Goal: Transaction & Acquisition: Purchase product/service

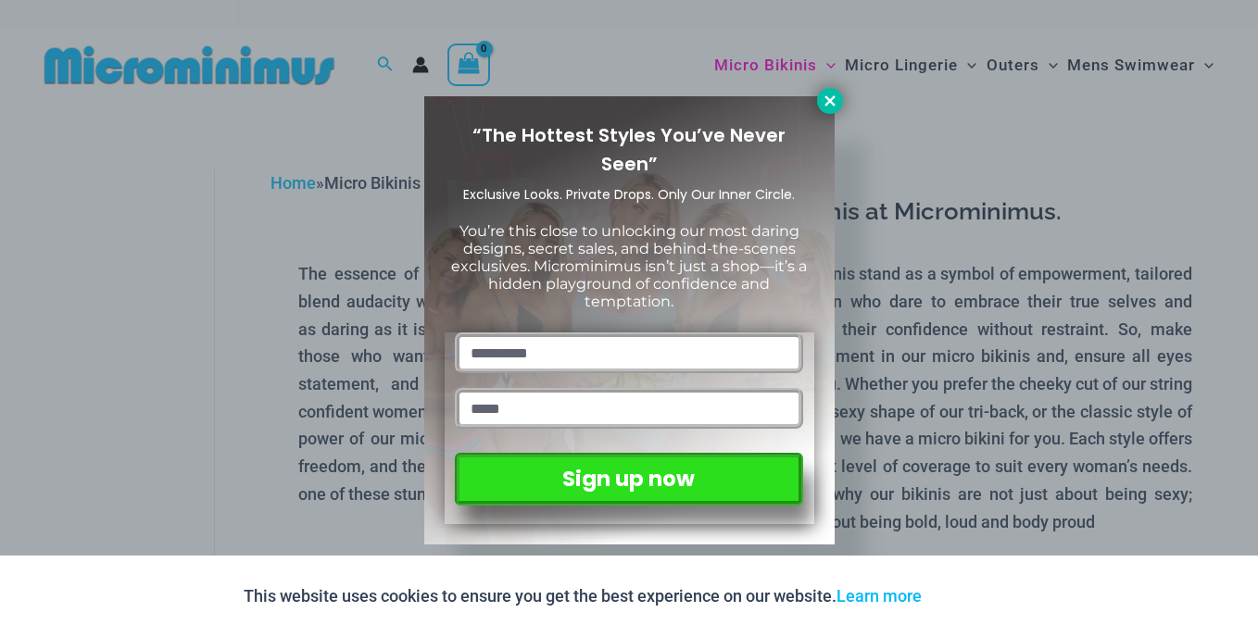
click at [830, 99] on icon at bounding box center [829, 100] width 10 height 10
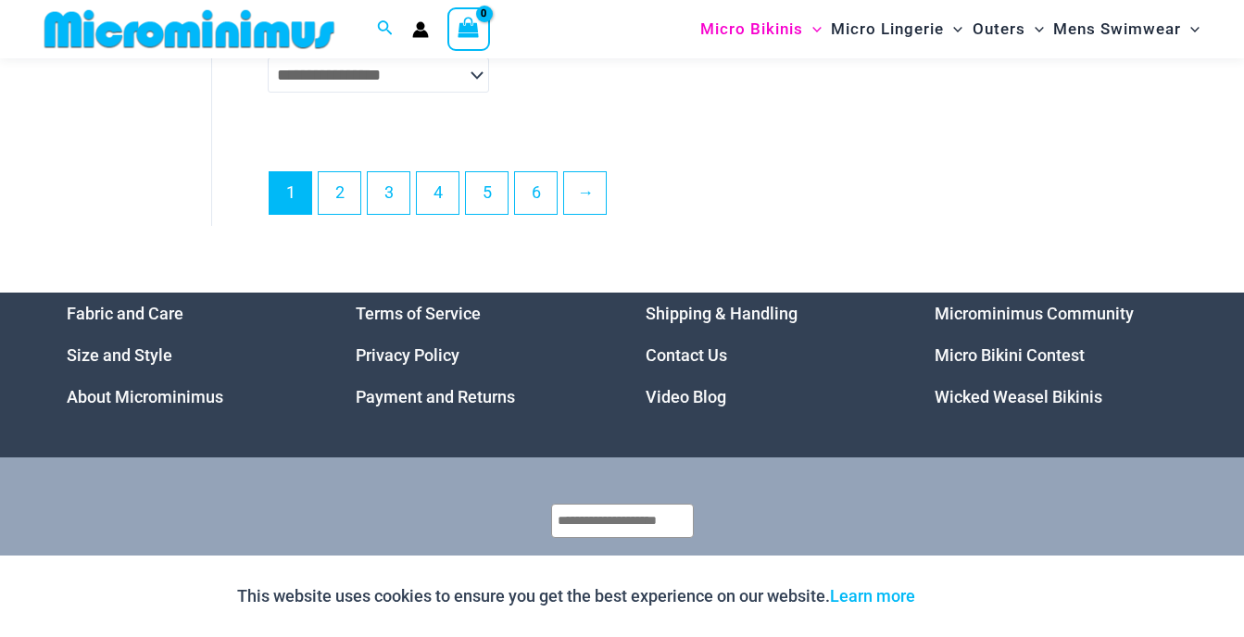
scroll to position [4710, 0]
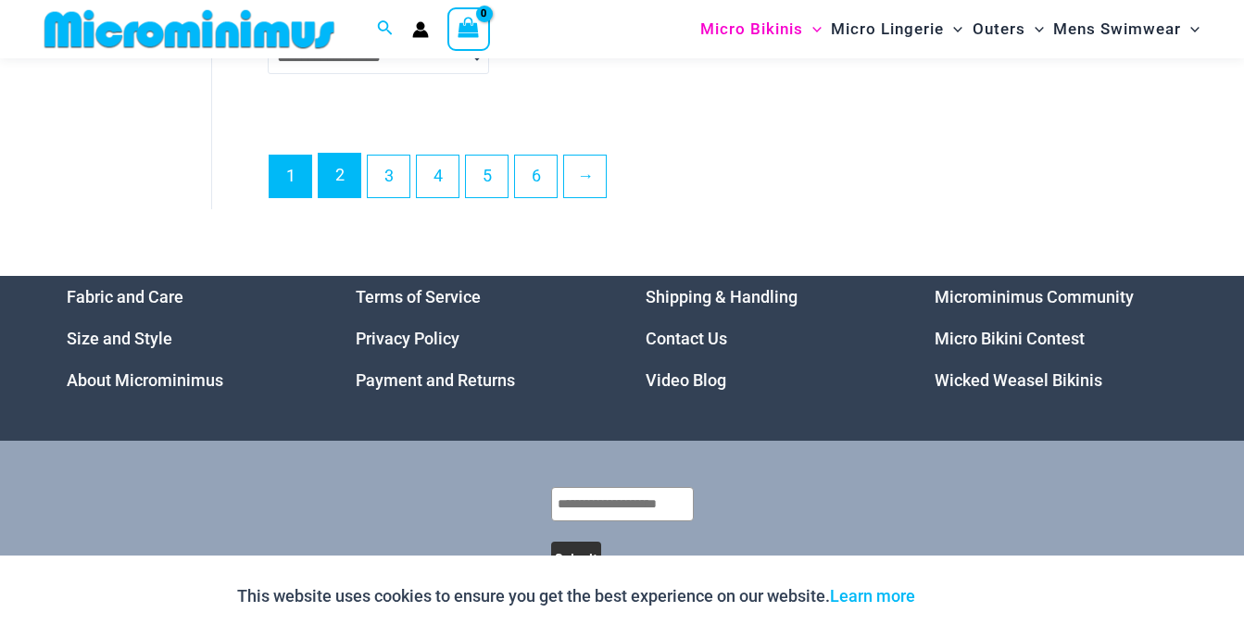
click at [328, 197] on link "2" at bounding box center [340, 176] width 42 height 44
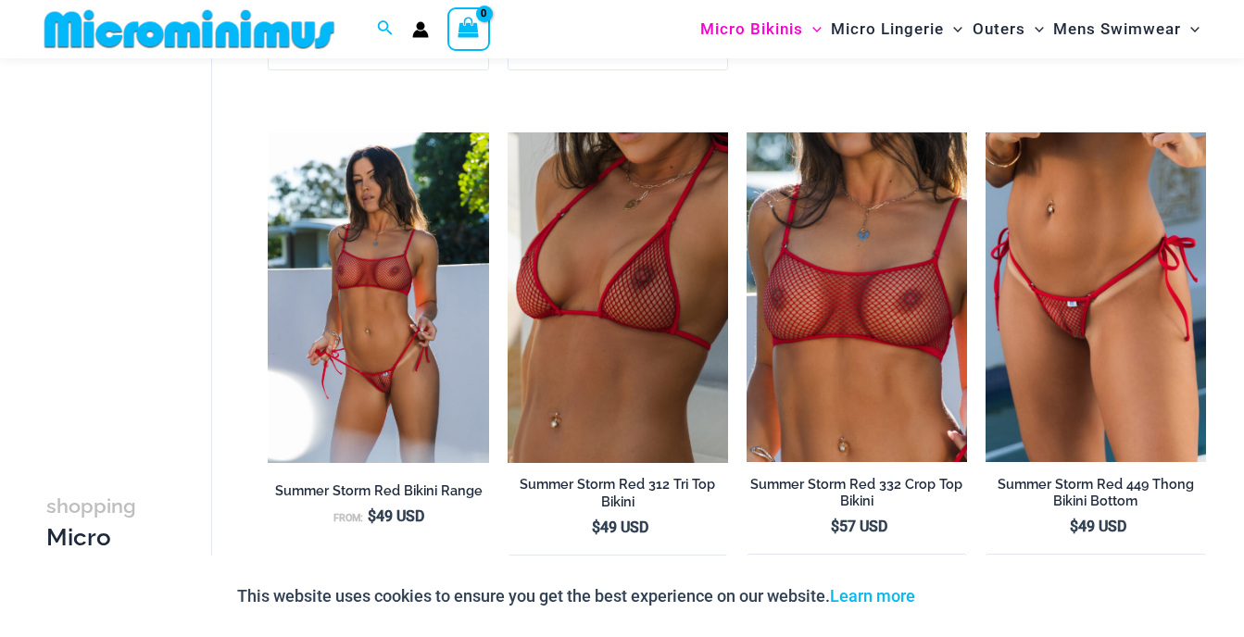
scroll to position [1651, 0]
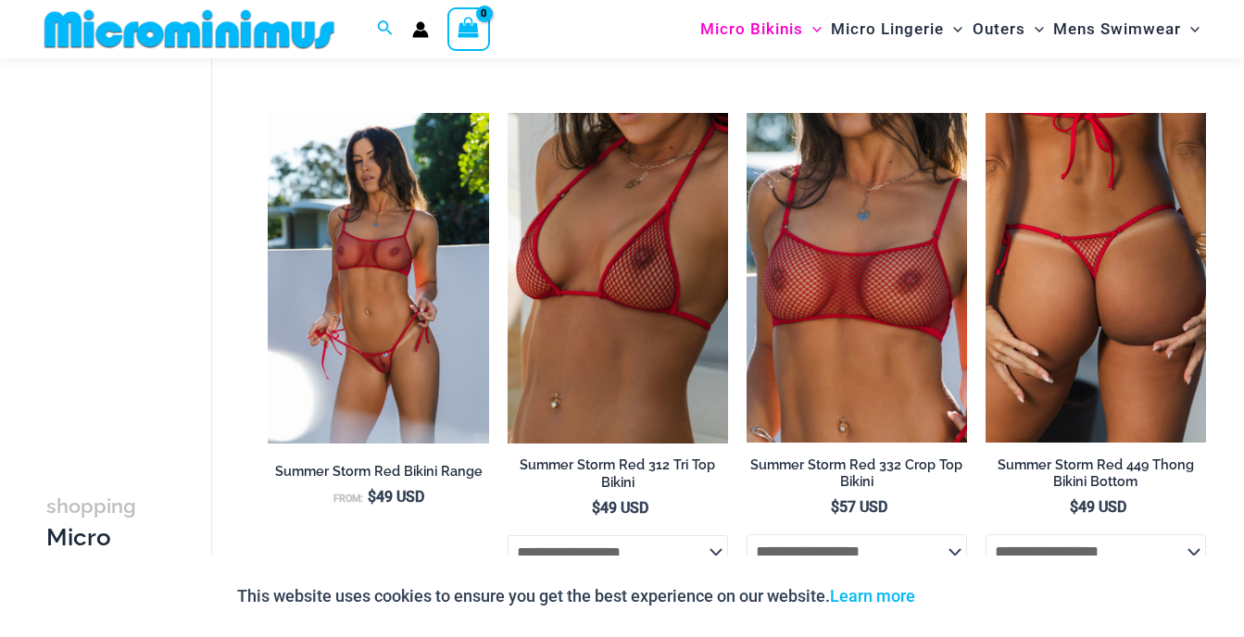
click at [1116, 265] on img at bounding box center [1096, 278] width 220 height 331
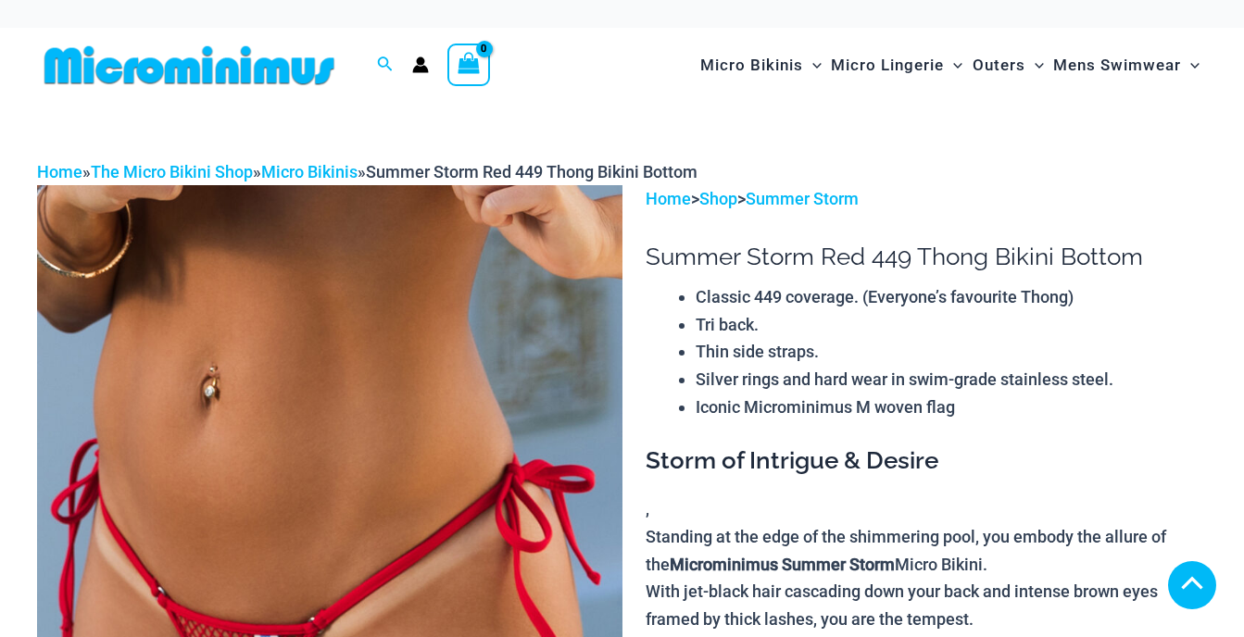
scroll to position [371, 0]
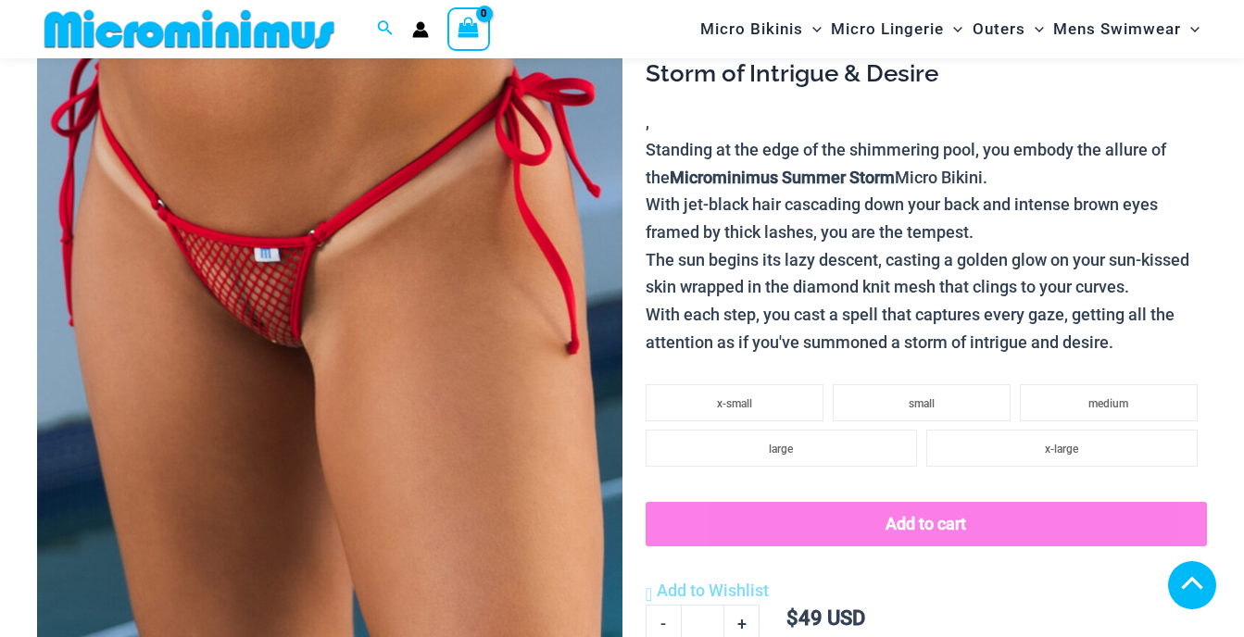
drag, startPoint x: 139, startPoint y: 295, endPoint x: 132, endPoint y: 283, distance: 12.9
drag, startPoint x: 604, startPoint y: 114, endPoint x: 581, endPoint y: 123, distance: 24.9
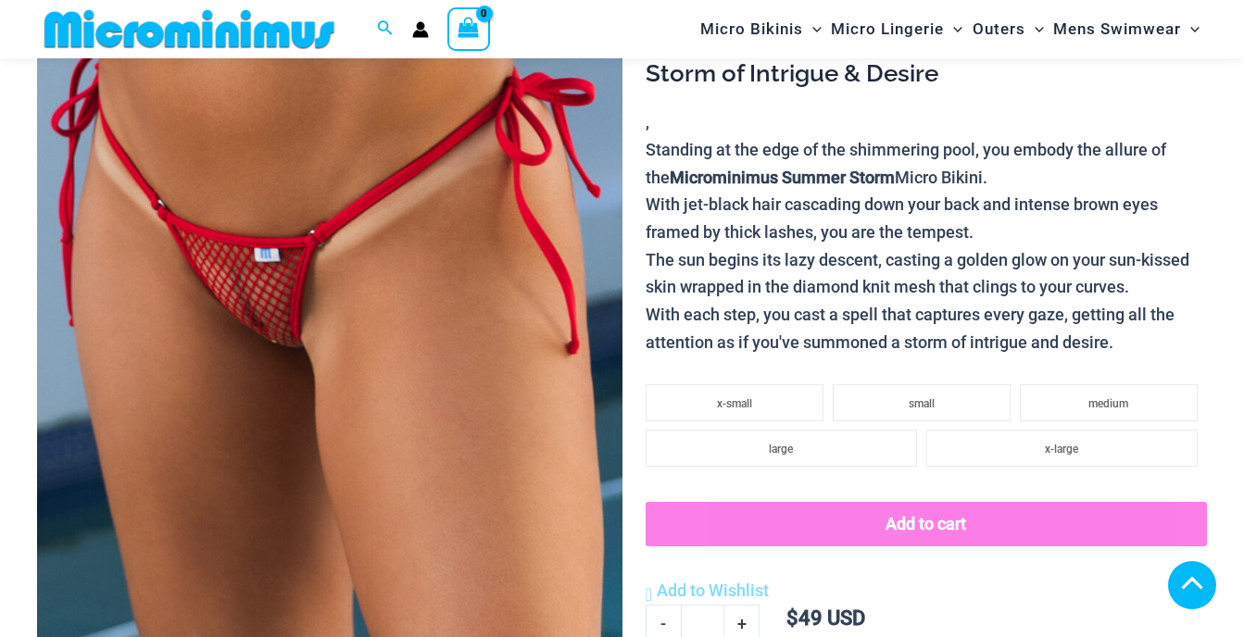
scroll to position [910, 0]
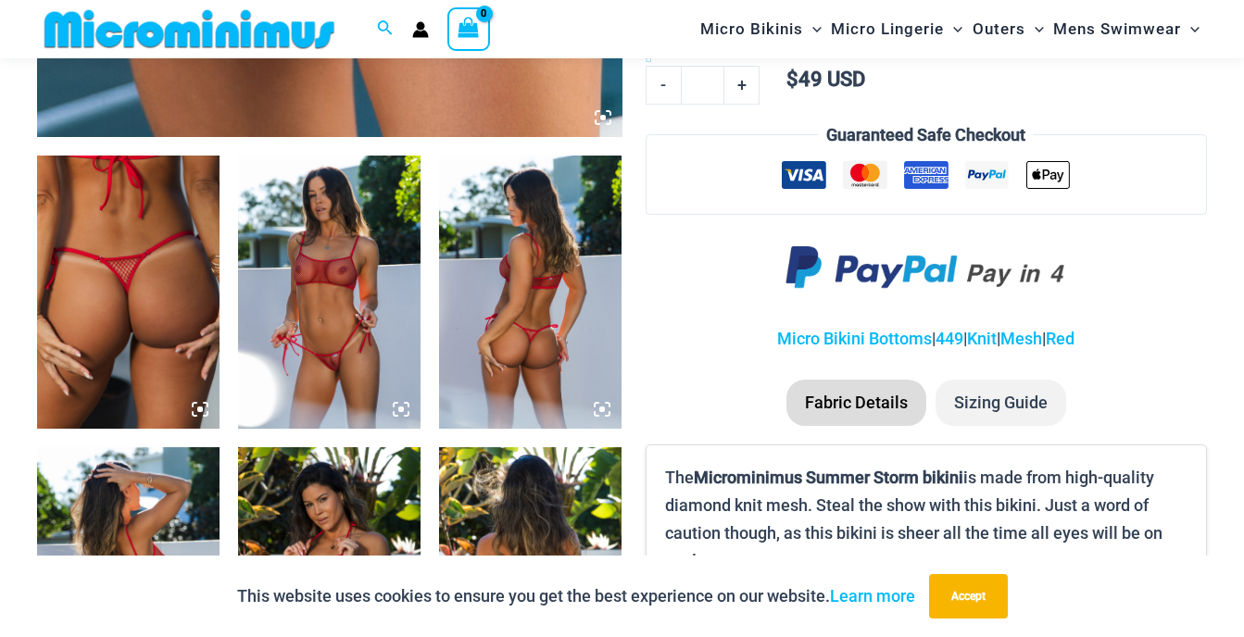
click at [600, 404] on icon at bounding box center [602, 409] width 17 height 17
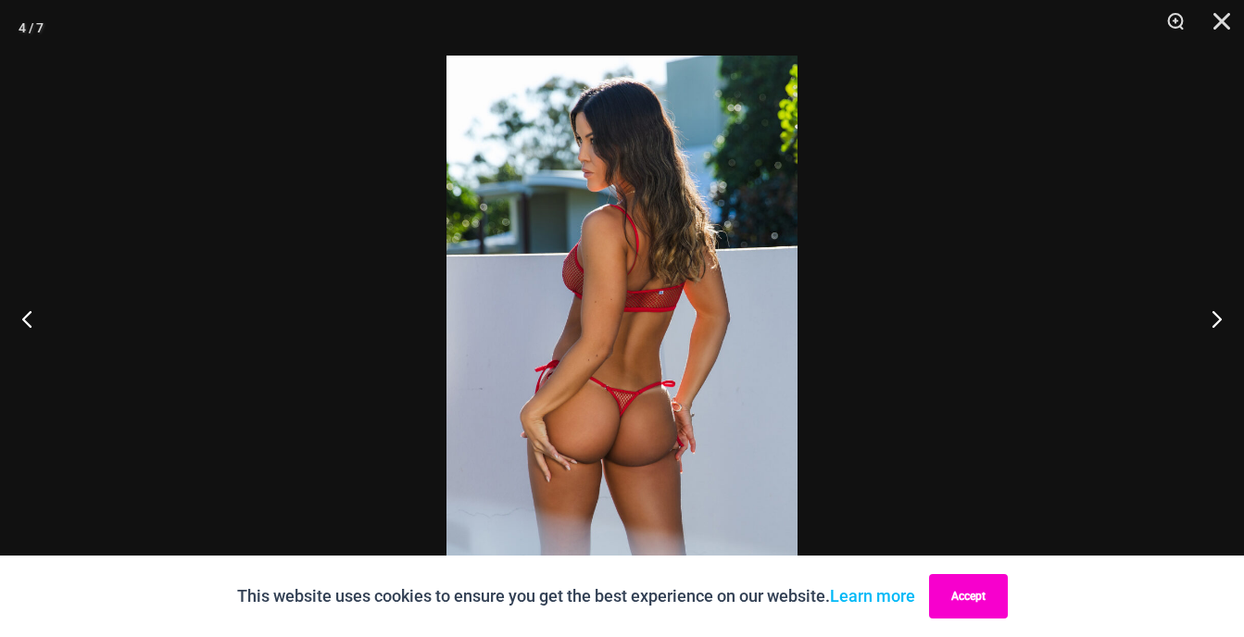
click at [977, 585] on button "Accept" at bounding box center [968, 596] width 79 height 44
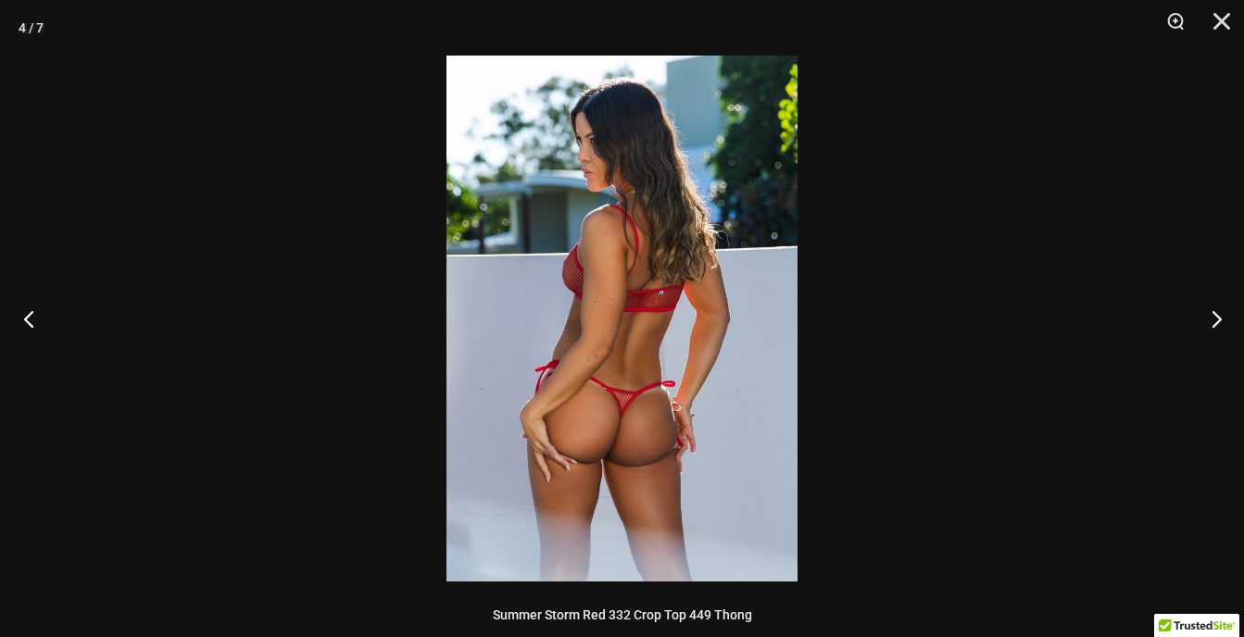
click at [25, 316] on button "Previous" at bounding box center [34, 318] width 69 height 93
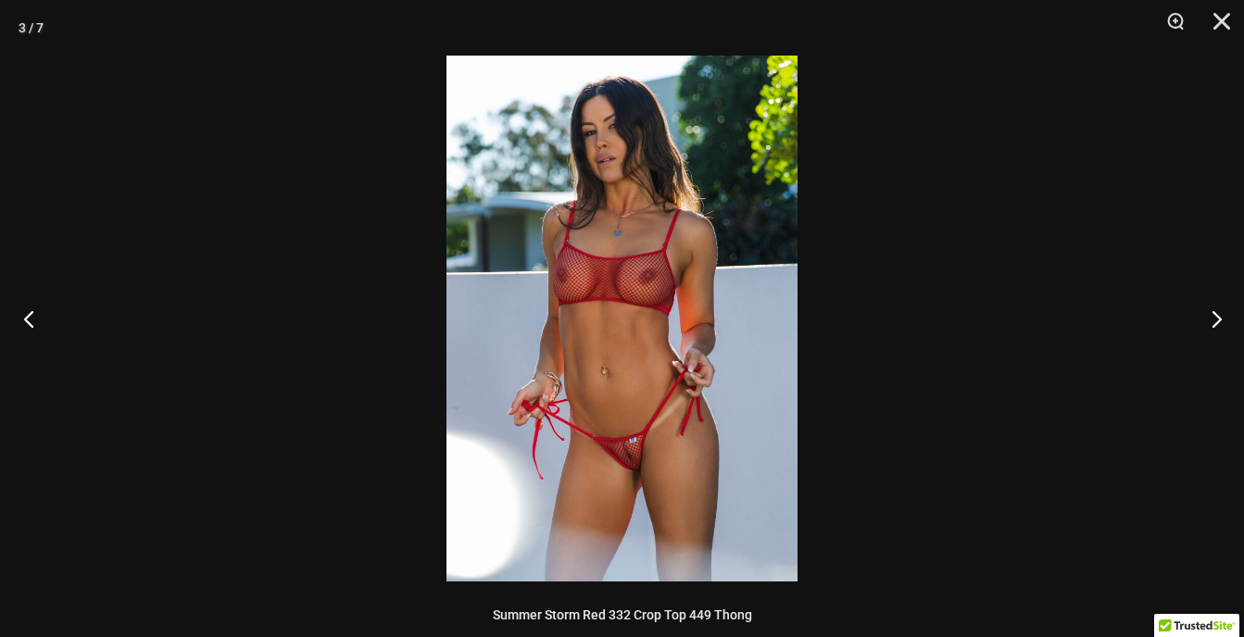
click at [25, 316] on button "Previous" at bounding box center [34, 318] width 69 height 93
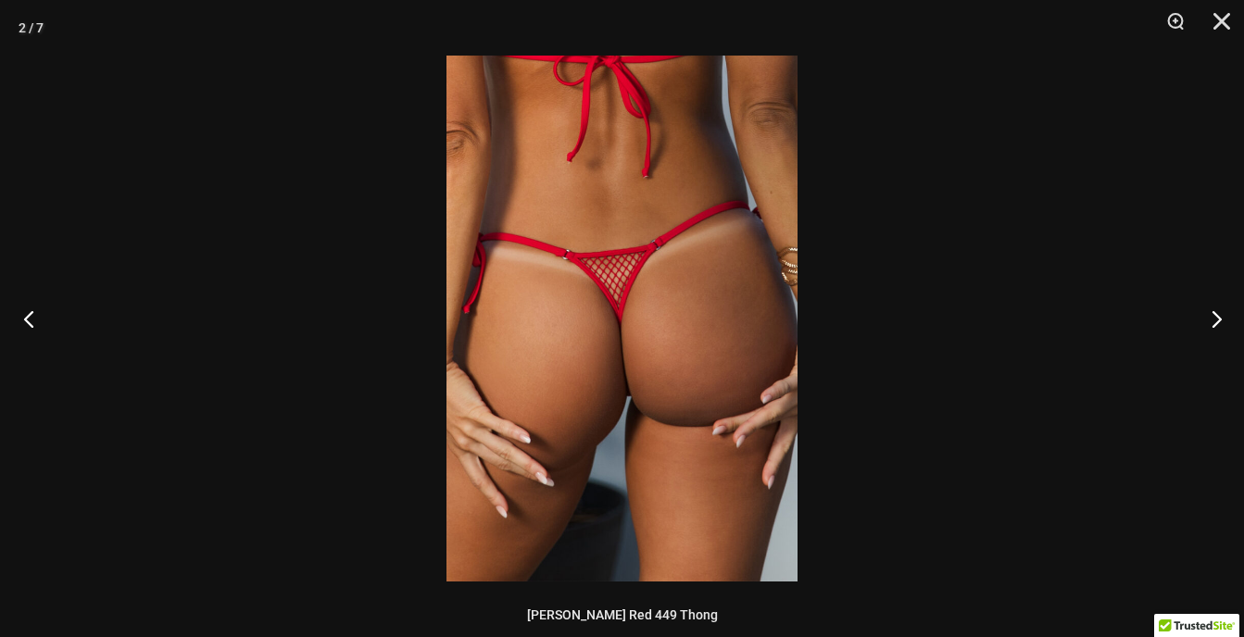
click at [25, 316] on button "Previous" at bounding box center [34, 318] width 69 height 93
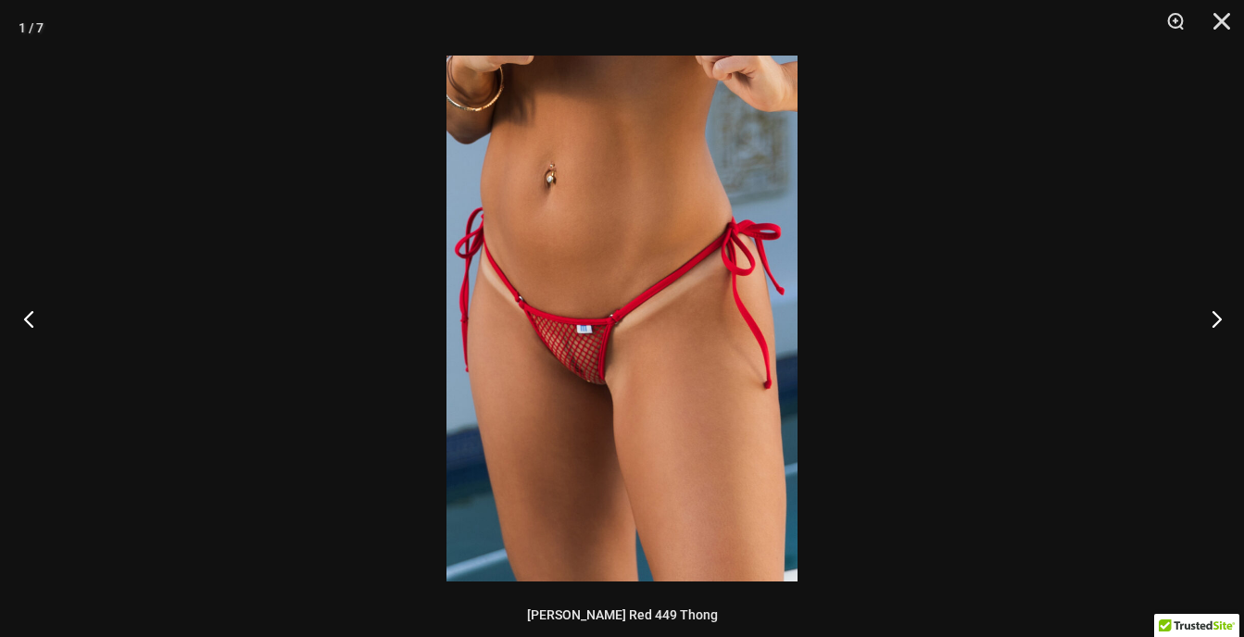
click at [25, 316] on button "Previous" at bounding box center [34, 318] width 69 height 93
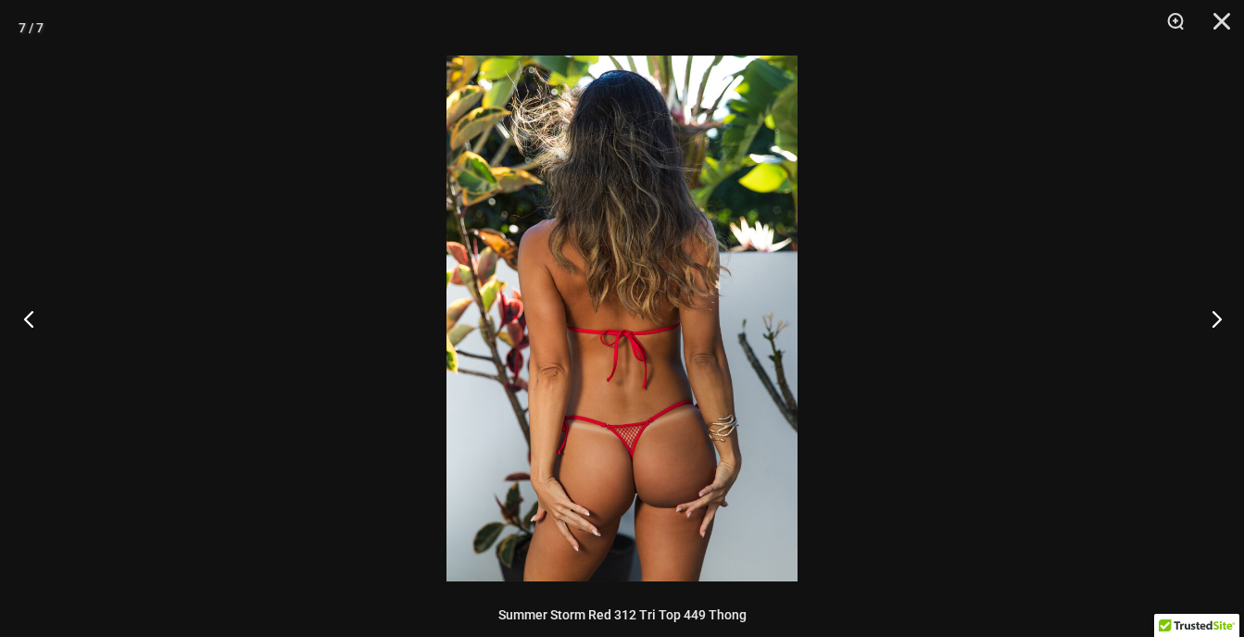
click at [25, 316] on button "Previous" at bounding box center [34, 318] width 69 height 93
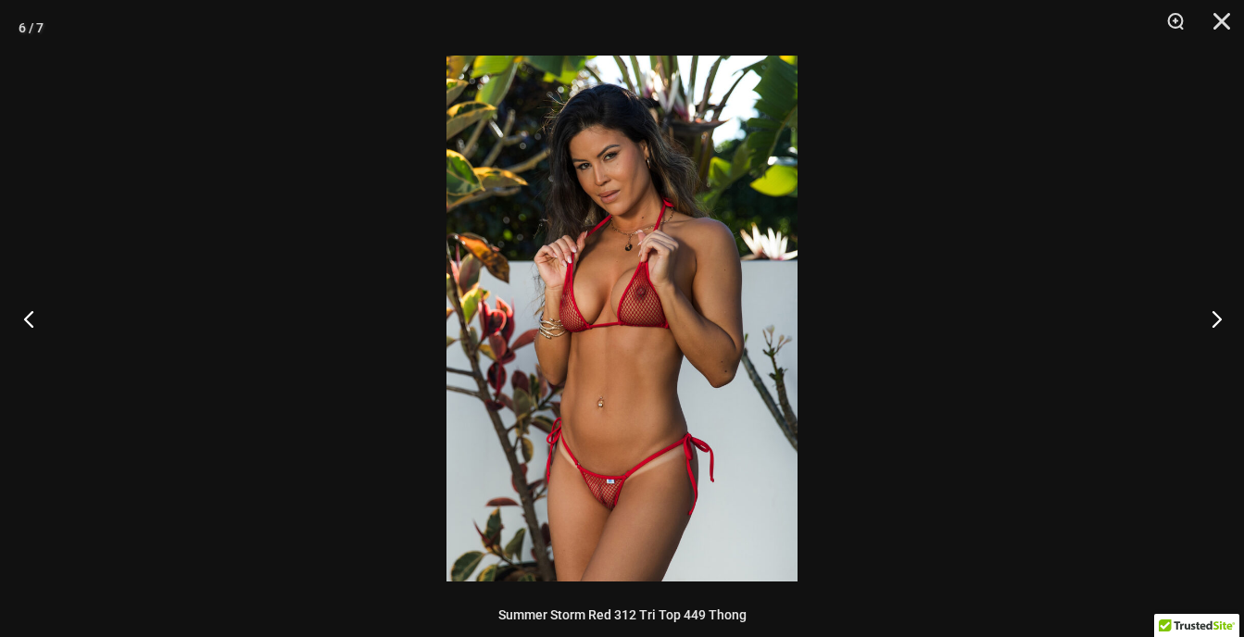
click at [25, 316] on button "Previous" at bounding box center [34, 318] width 69 height 93
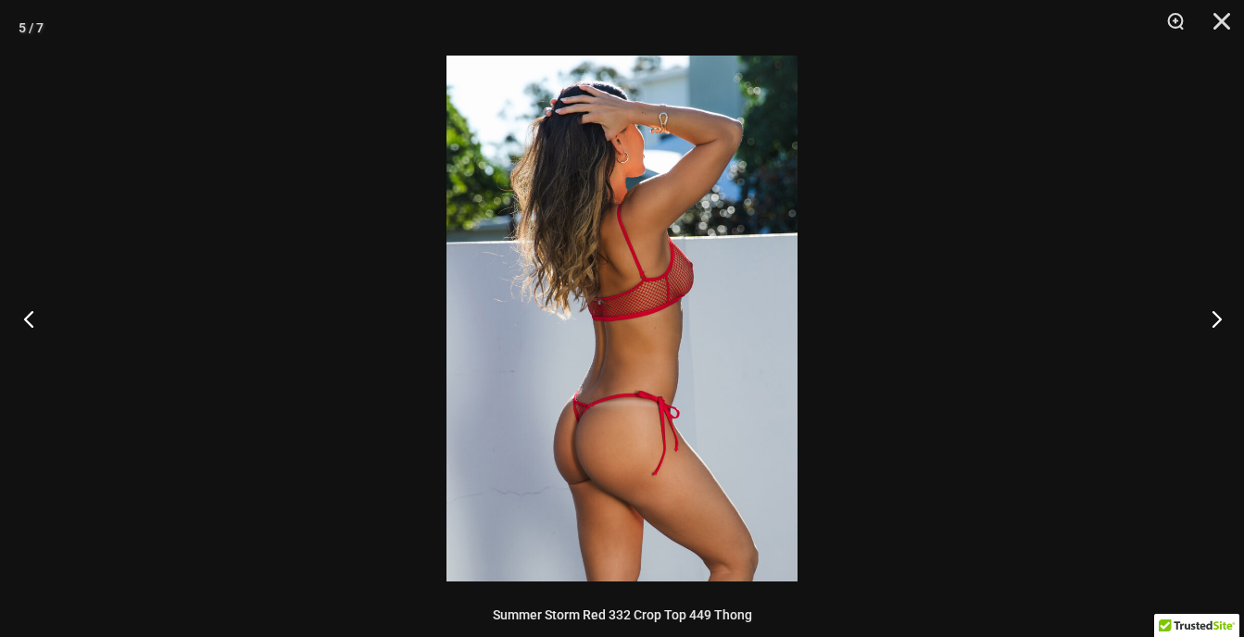
click at [25, 316] on button "Previous" at bounding box center [34, 318] width 69 height 93
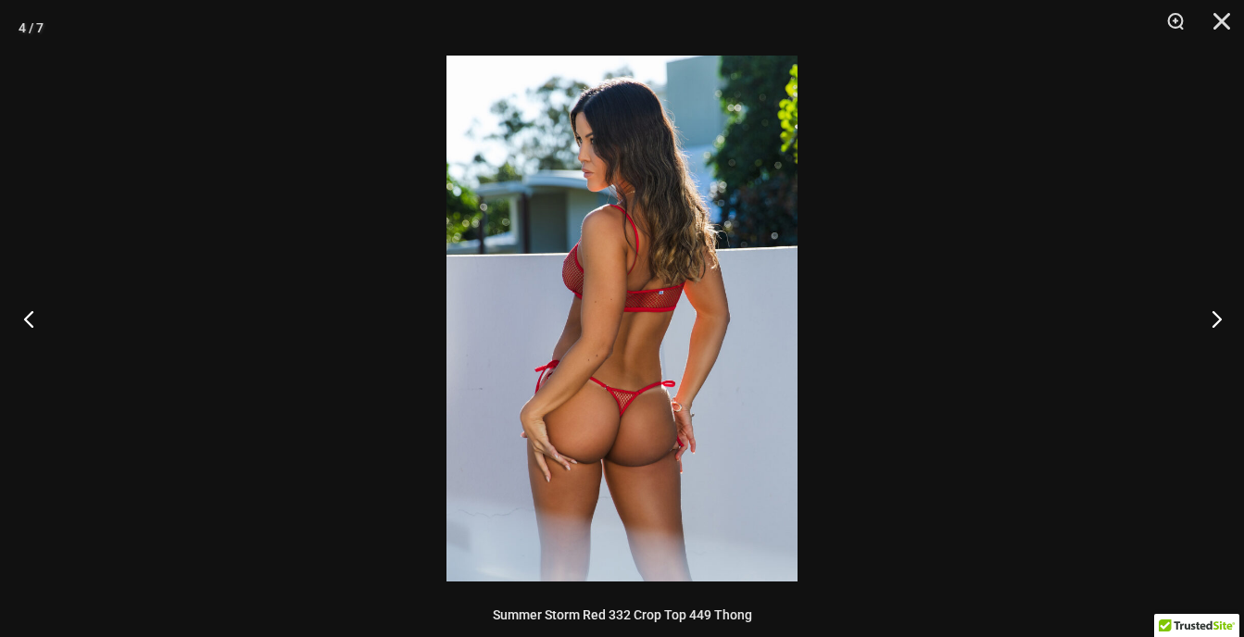
click at [25, 316] on button "Previous" at bounding box center [34, 318] width 69 height 93
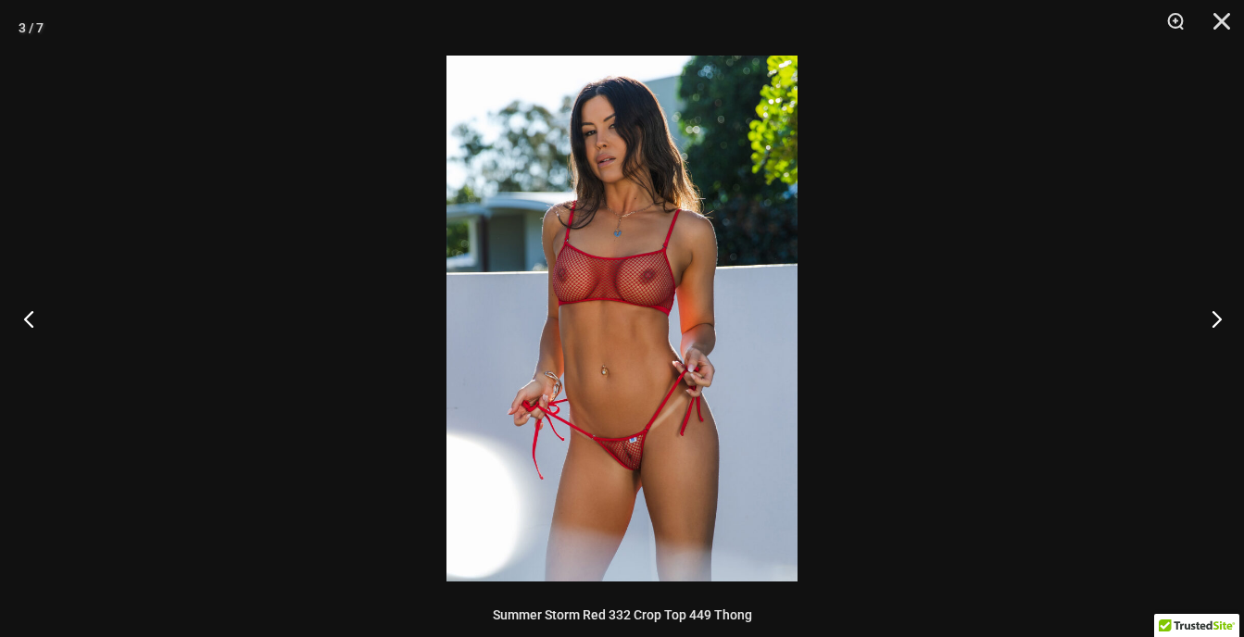
click at [25, 316] on button "Previous" at bounding box center [34, 318] width 69 height 93
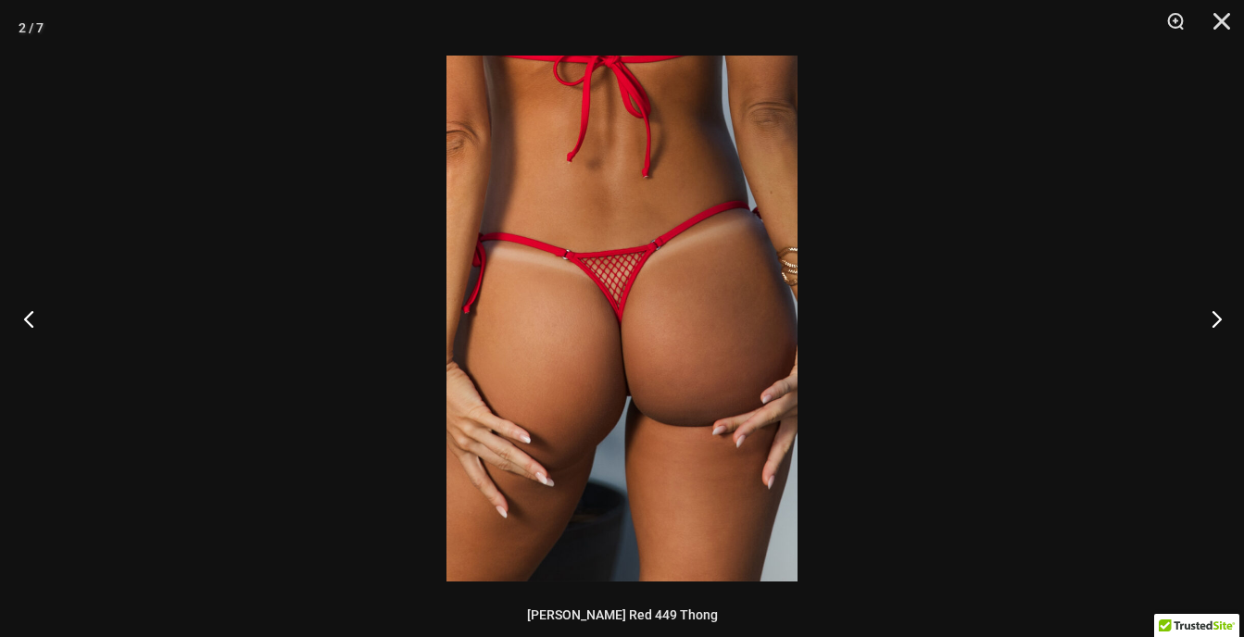
click at [25, 316] on button "Previous" at bounding box center [34, 318] width 69 height 93
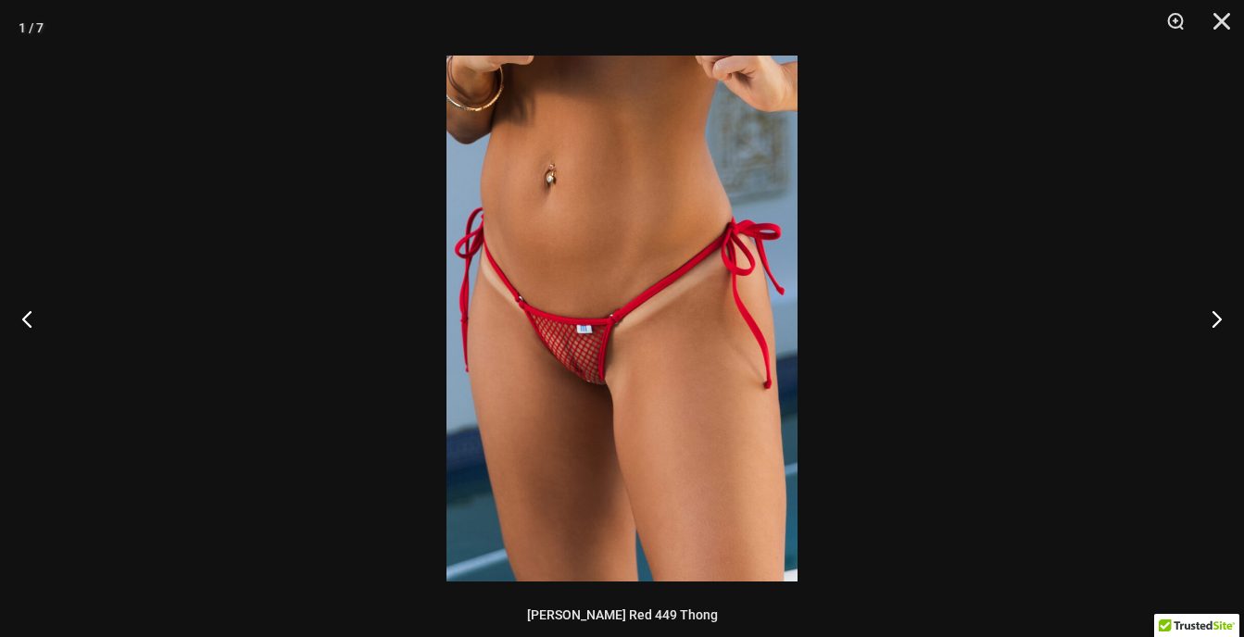
click at [585, 369] on img at bounding box center [621, 319] width 351 height 526
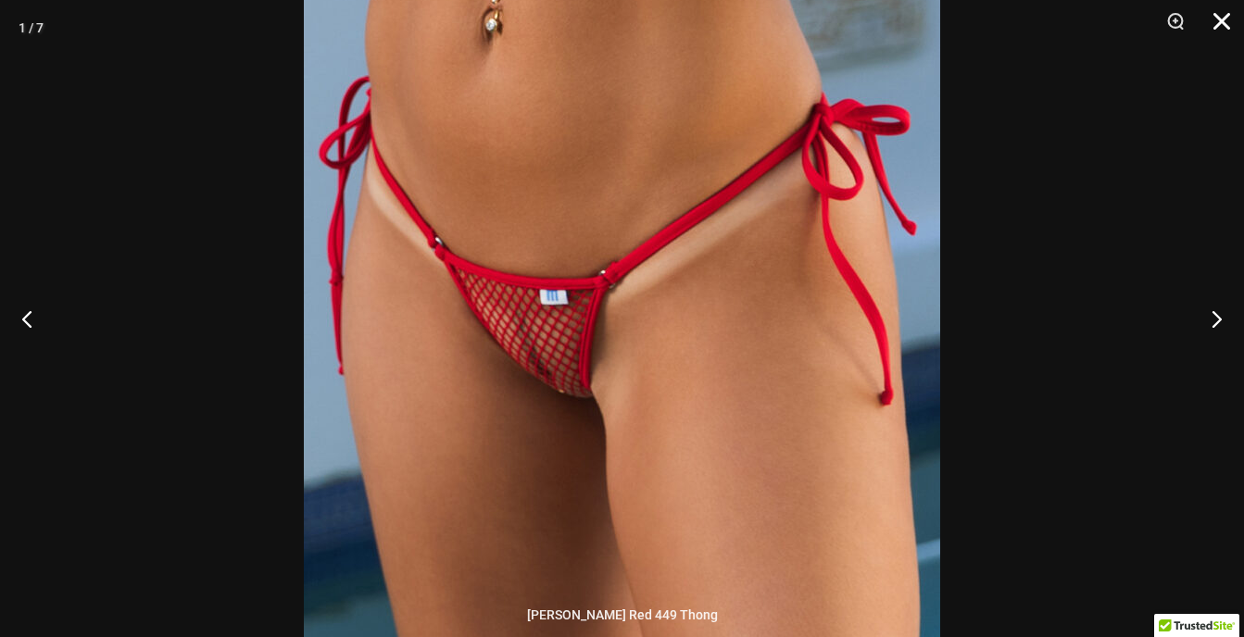
click at [1226, 19] on button "Close" at bounding box center [1215, 28] width 46 height 56
